Goal: Information Seeking & Learning: Learn about a topic

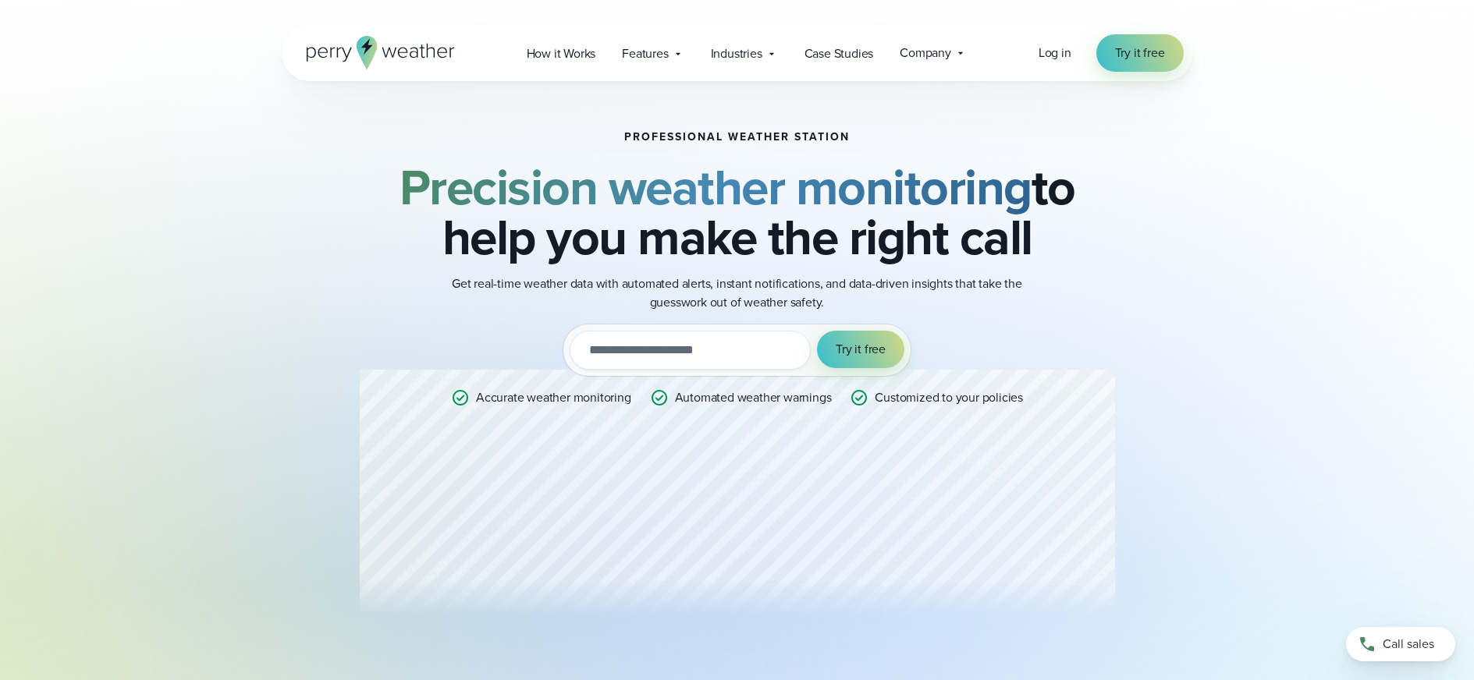
click at [674, 341] on input "email" at bounding box center [689, 350] width 241 height 39
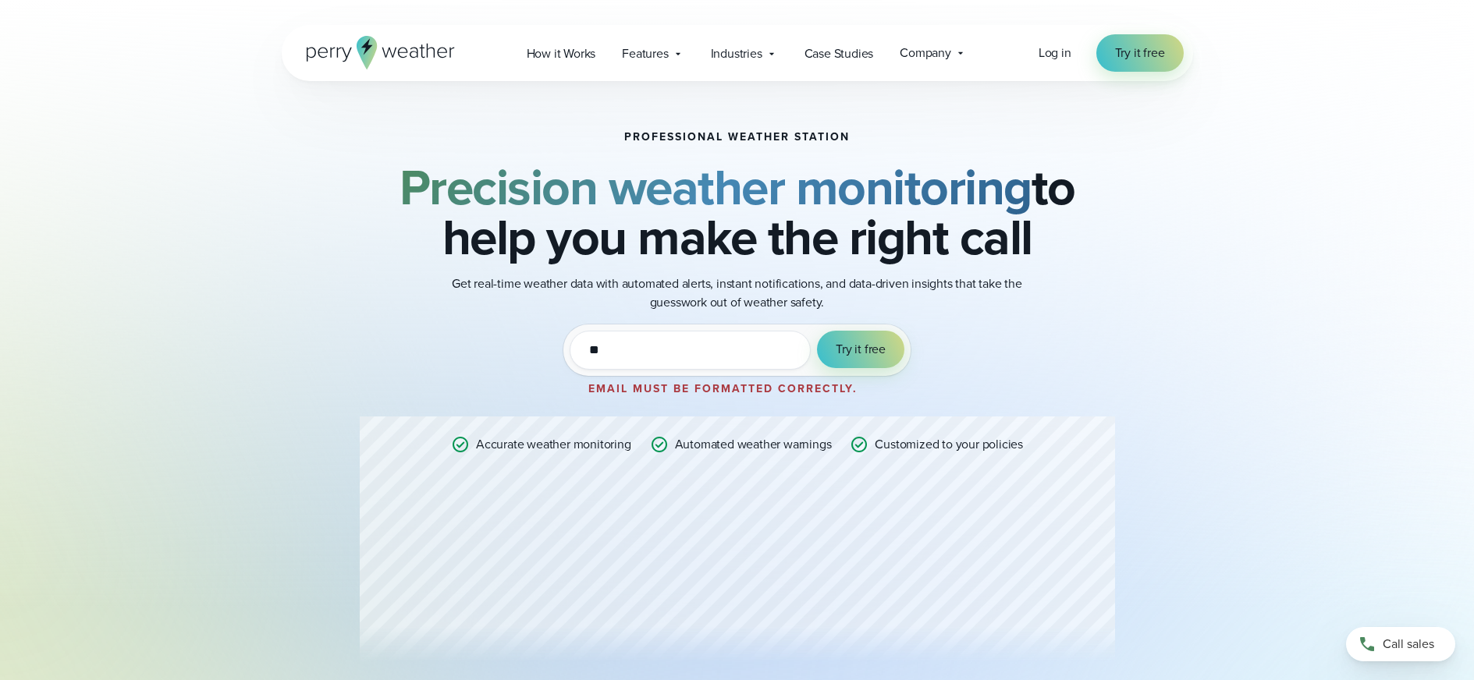
type input "*"
click at [958, 54] on icon at bounding box center [960, 53] width 12 height 12
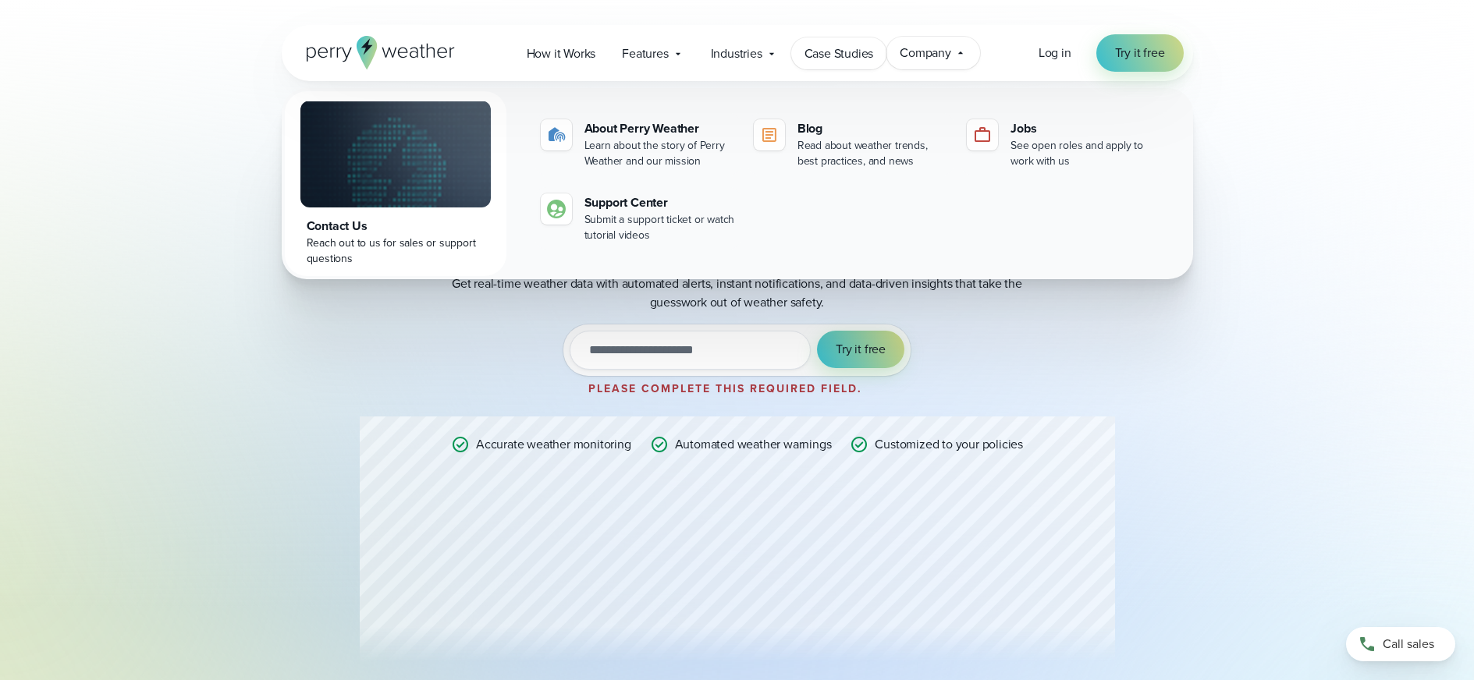
click at [853, 64] on link "Case Studies" at bounding box center [839, 53] width 96 height 32
